Goal: Check status: Check status

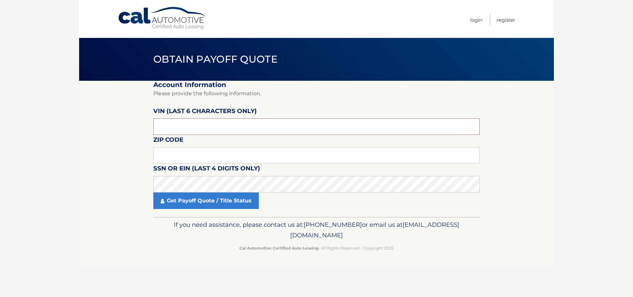
click at [194, 127] on input "text" at bounding box center [316, 126] width 327 height 16
type input "8*****"
type input "617928"
type input "10528"
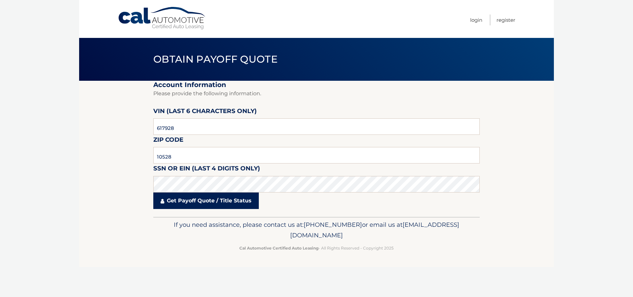
click at [205, 203] on link "Get Payoff Quote / Title Status" at bounding box center [206, 201] width 106 height 16
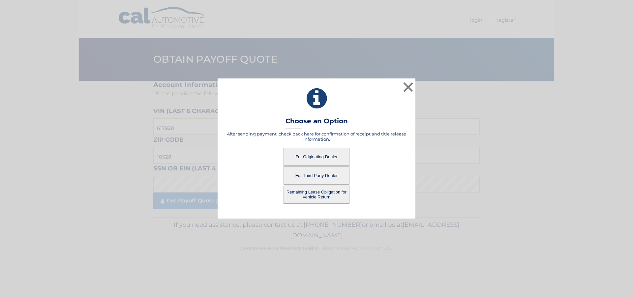
click at [316, 159] on button "For Originating Dealer" at bounding box center [317, 157] width 66 height 18
click at [329, 154] on button "For Originating Dealer" at bounding box center [317, 157] width 66 height 18
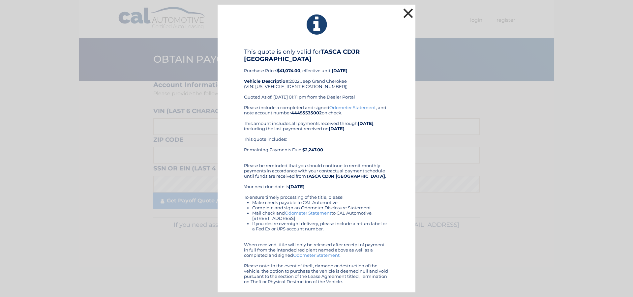
click at [410, 13] on button "×" at bounding box center [408, 13] width 13 height 13
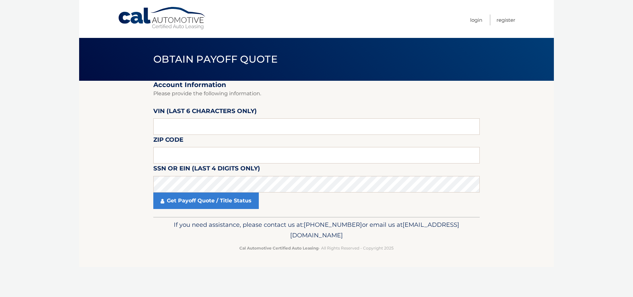
click at [242, 117] on label "VIN (last 6 characters only)" at bounding box center [205, 112] width 104 height 12
click at [180, 153] on input "text" at bounding box center [316, 155] width 327 height 16
type input "10528"
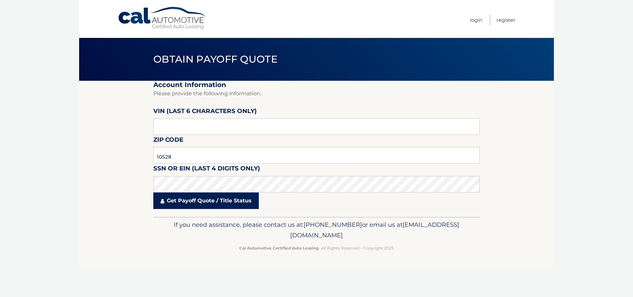
click at [204, 207] on link "Get Payoff Quote / Title Status" at bounding box center [206, 201] width 106 height 16
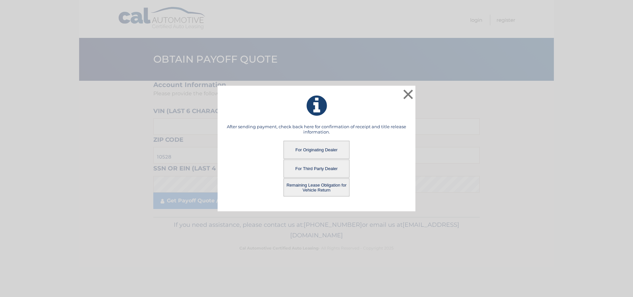
click at [327, 186] on button "Remaining Lease Obligation for Vehicle Return" at bounding box center [317, 187] width 66 height 18
click at [318, 186] on button "Remaining Lease Obligation for Vehicle Return" at bounding box center [317, 187] width 66 height 18
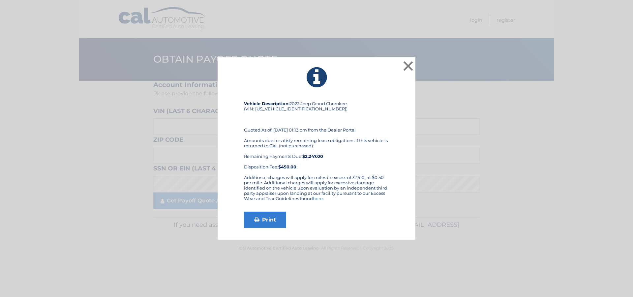
click at [321, 184] on div "Additional charges will apply for miles in excess of 32,510, at $0.50 per mile.…" at bounding box center [316, 191] width 145 height 32
click at [273, 215] on link "Print" at bounding box center [265, 220] width 42 height 16
